Goal: Information Seeking & Learning: Learn about a topic

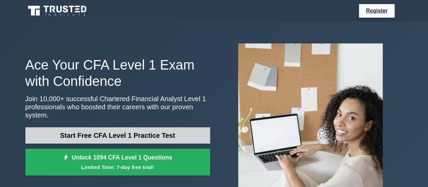
click at [170, 131] on link "Start Free CFA Level 1 Practice Test" at bounding box center [117, 135] width 185 height 16
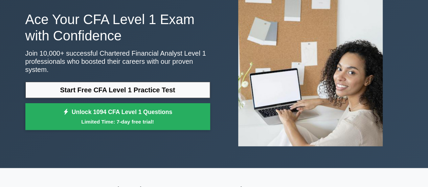
scroll to position [48, 0]
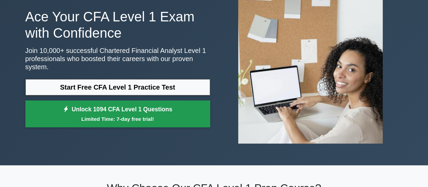
click at [163, 110] on link "Unlock 1094 CFA Level 1 Questions Limited Time: 7-day free trial!" at bounding box center [117, 113] width 185 height 27
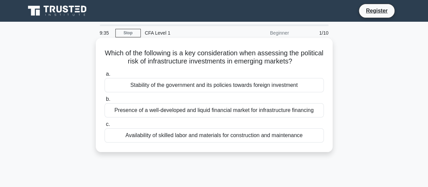
click at [306, 92] on div "Stability of the government and its policies towards foreign investment" at bounding box center [214, 85] width 219 height 14
click at [105, 76] on input "a. Stability of the government and its policies towards foreign investment" at bounding box center [105, 74] width 0 height 4
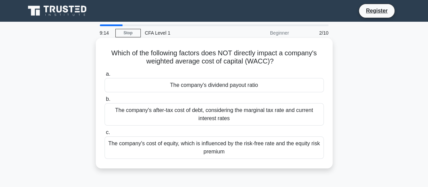
click at [268, 88] on div "The company's dividend payout ratio" at bounding box center [214, 85] width 219 height 14
click at [105, 76] on input "a. The company's dividend payout ratio" at bounding box center [105, 74] width 0 height 4
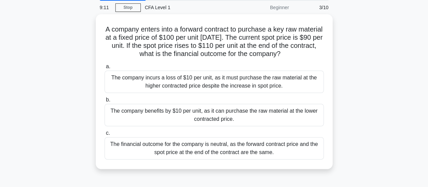
scroll to position [28, 0]
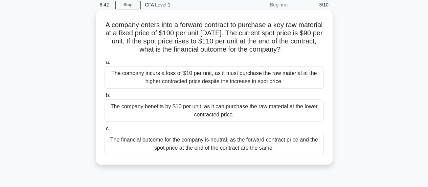
click at [278, 111] on div "The company benefits by $10 per unit, as it can purchase the raw material at th…" at bounding box center [214, 110] width 219 height 22
click at [105, 98] on input "b. The company benefits by $10 per unit, as it can purchase the raw material at…" at bounding box center [105, 95] width 0 height 4
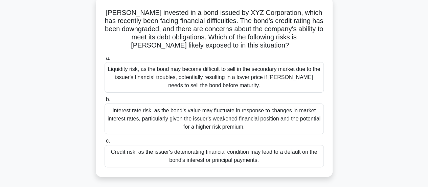
scroll to position [43, 0]
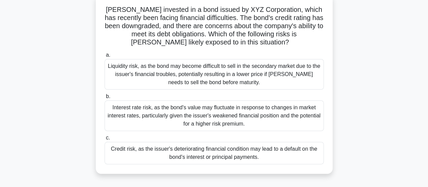
click at [182, 160] on div "Credit risk, as the issuer's deteriorating financial condition may lead to a de…" at bounding box center [214, 153] width 219 height 22
click at [105, 140] on input "c. Credit risk, as the issuer's deteriorating financial condition may lead to a…" at bounding box center [105, 137] width 0 height 4
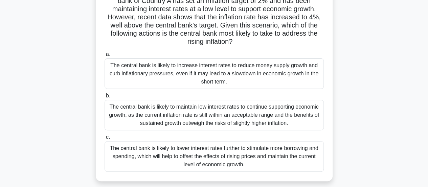
scroll to position [70, 0]
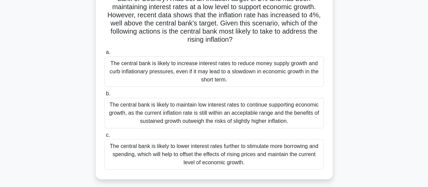
click at [309, 73] on div "The central bank is likely to increase interest rates to reduce money supply gr…" at bounding box center [214, 71] width 219 height 30
click at [105, 55] on input "a. The central bank is likely to increase interest rates to reduce money supply…" at bounding box center [105, 52] width 0 height 4
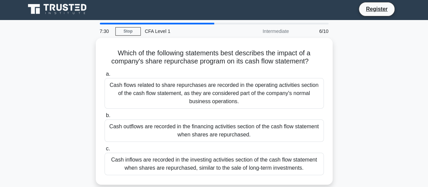
scroll to position [12, 0]
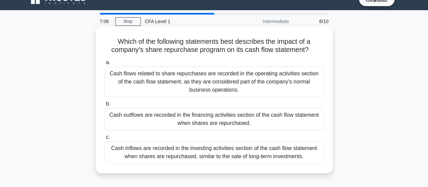
click at [311, 121] on div "Cash outflows are recorded in the financing activities section of the cash flow…" at bounding box center [214, 119] width 219 height 22
click at [105, 106] on input "b. Cash outflows are recorded in the financing activities section of the cash f…" at bounding box center [105, 104] width 0 height 4
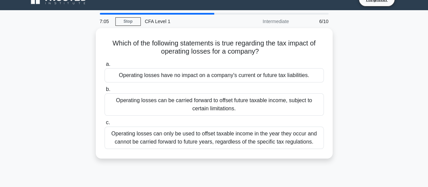
scroll to position [0, 0]
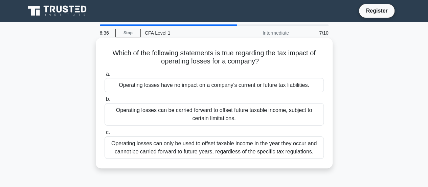
click at [279, 155] on div "Operating losses can only be used to offset taxable income in the year they occ…" at bounding box center [214, 147] width 219 height 22
click at [105, 134] on input "c. Operating losses can only be used to offset taxable income in the year they …" at bounding box center [105, 132] width 0 height 4
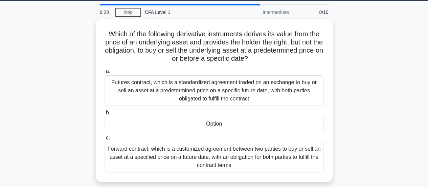
scroll to position [21, 0]
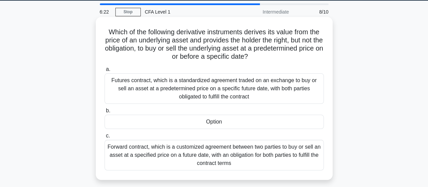
click at [308, 122] on div "Option" at bounding box center [214, 121] width 219 height 14
click at [105, 113] on input "b. Option" at bounding box center [105, 110] width 0 height 4
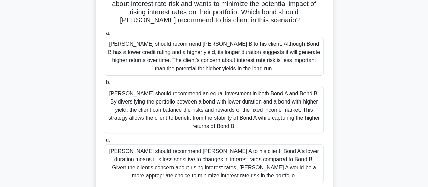
scroll to position [89, 0]
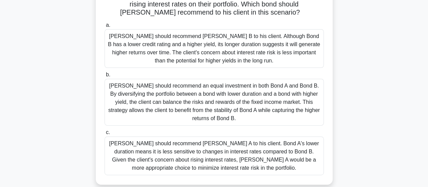
click at [314, 136] on div "Tom should recommend Bond A to his client. Bond A's lower duration means it is …" at bounding box center [214, 155] width 219 height 39
click at [105, 133] on input "c. Tom should recommend Bond A to his client. Bond A's lower duration means it …" at bounding box center [105, 132] width 0 height 4
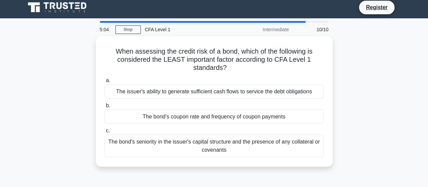
scroll to position [0, 0]
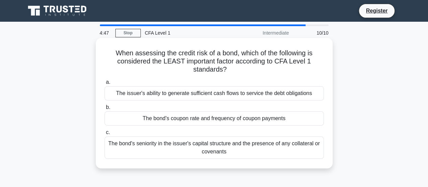
click at [307, 121] on div "The bond's coupon rate and frequency of coupon payments" at bounding box center [214, 118] width 219 height 14
click at [105, 109] on input "b. The bond's coupon rate and frequency of coupon payments" at bounding box center [105, 107] width 0 height 4
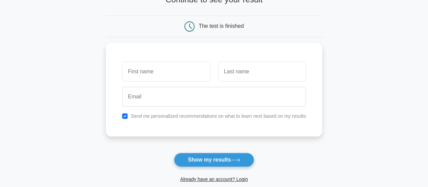
scroll to position [66, 0]
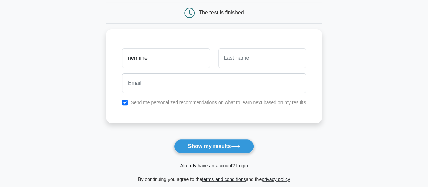
type input "nermine"
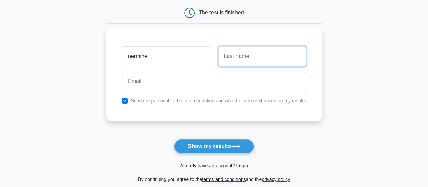
click at [250, 61] on input "text" at bounding box center [262, 56] width 88 height 20
type input "osama"
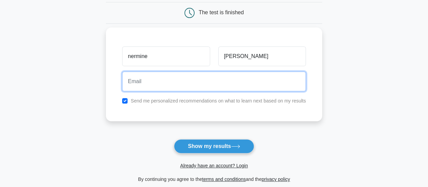
click at [162, 82] on input "email" at bounding box center [214, 81] width 184 height 20
type input "nerminagha19@gmail.com"
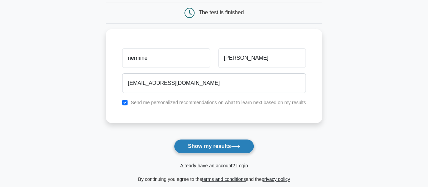
click at [222, 148] on button "Show my results" at bounding box center [214, 146] width 80 height 14
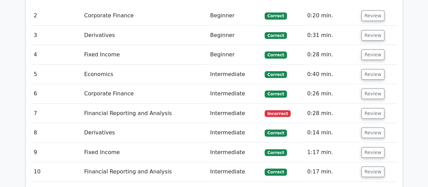
scroll to position [875, 0]
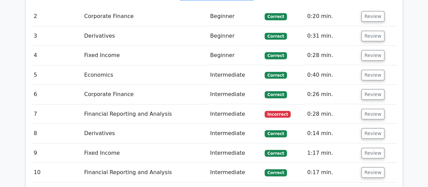
click at [152, 104] on td "Financial Reporting and Analysis" at bounding box center [145, 113] width 126 height 19
click at [103, 104] on td "Financial Reporting and Analysis" at bounding box center [145, 113] width 126 height 19
click at [282, 111] on span "Incorrect" at bounding box center [278, 114] width 26 height 7
click at [368, 109] on button "Review" at bounding box center [373, 114] width 23 height 10
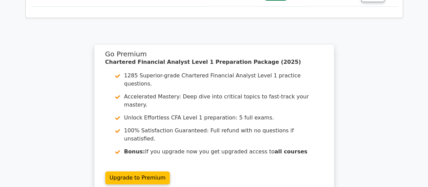
scroll to position [1353, 0]
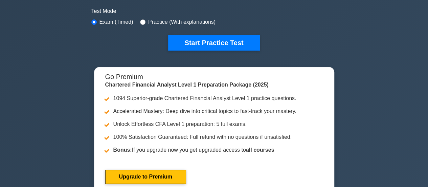
scroll to position [261, 0]
